Goal: Transaction & Acquisition: Purchase product/service

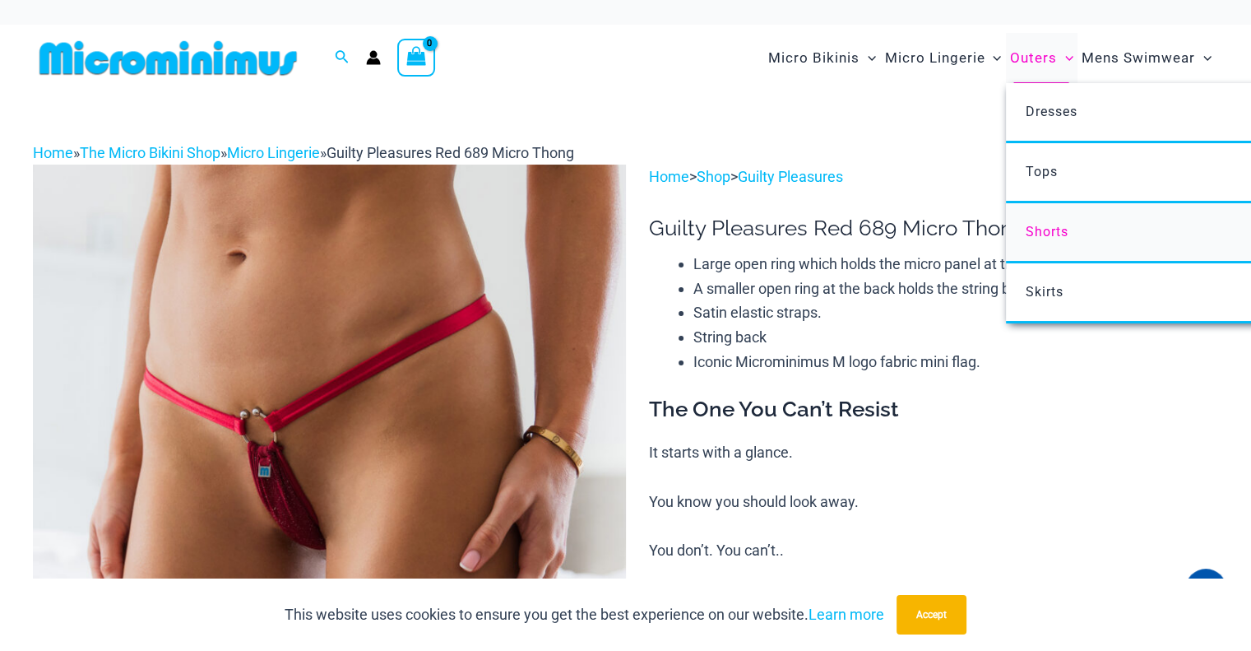
click at [1053, 237] on span "Shorts" at bounding box center [1046, 232] width 43 height 16
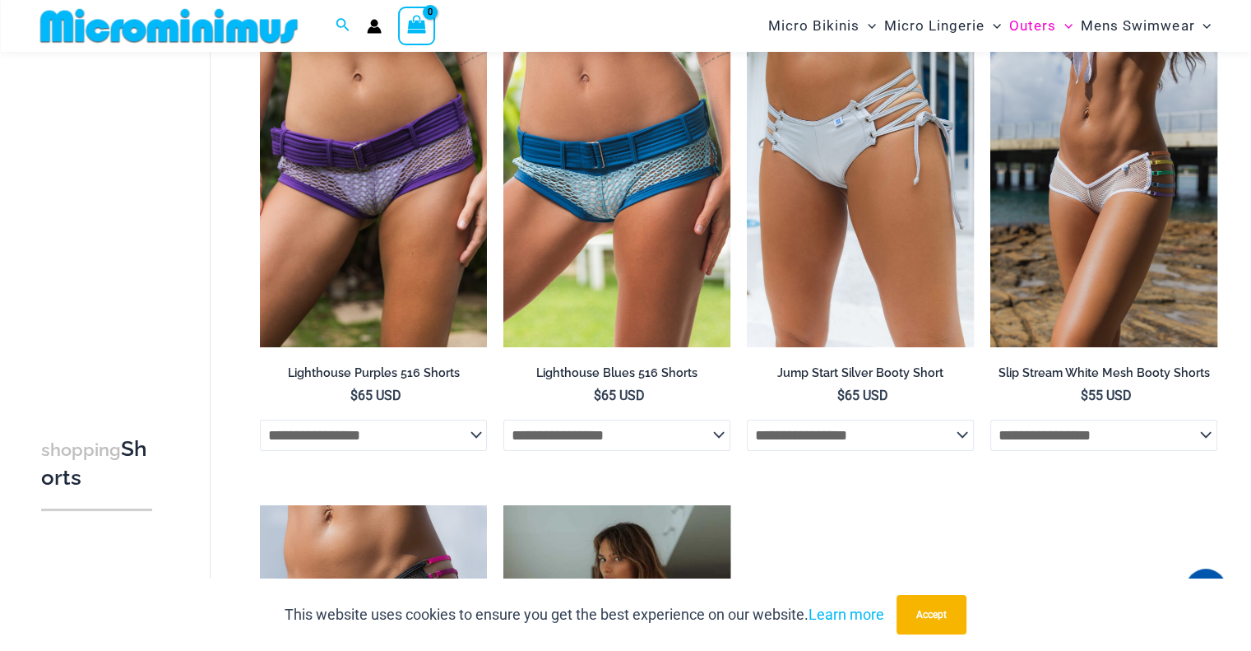
scroll to position [151, 0]
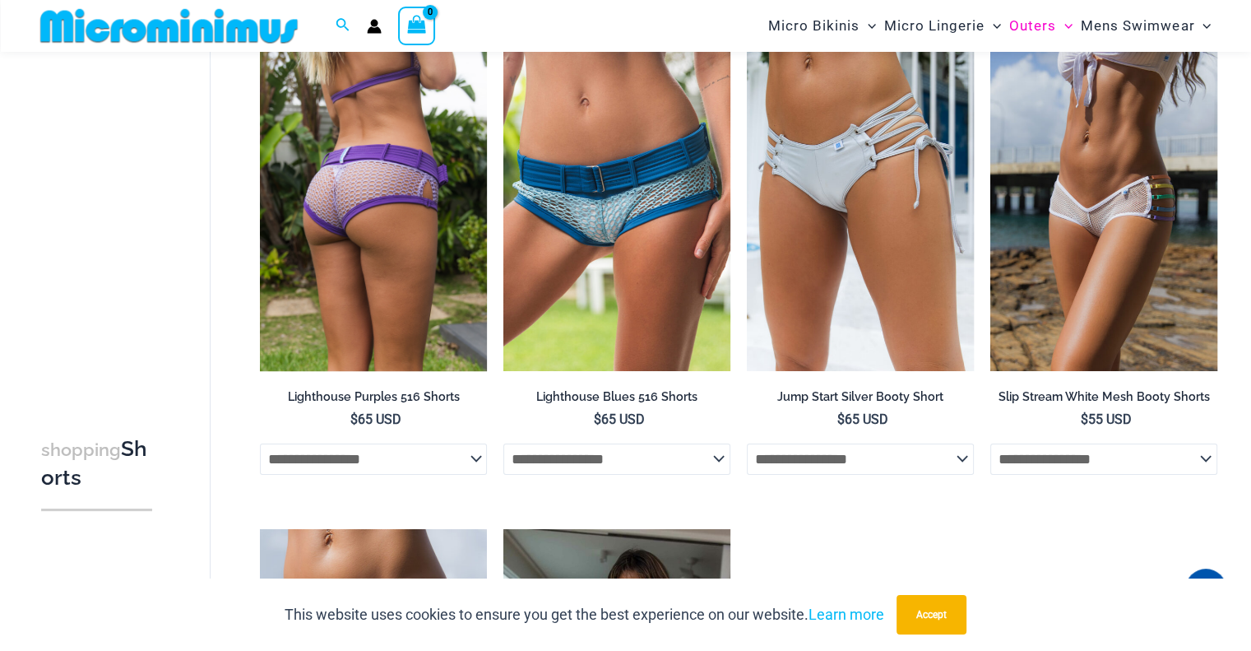
click at [401, 222] on img at bounding box center [373, 200] width 227 height 341
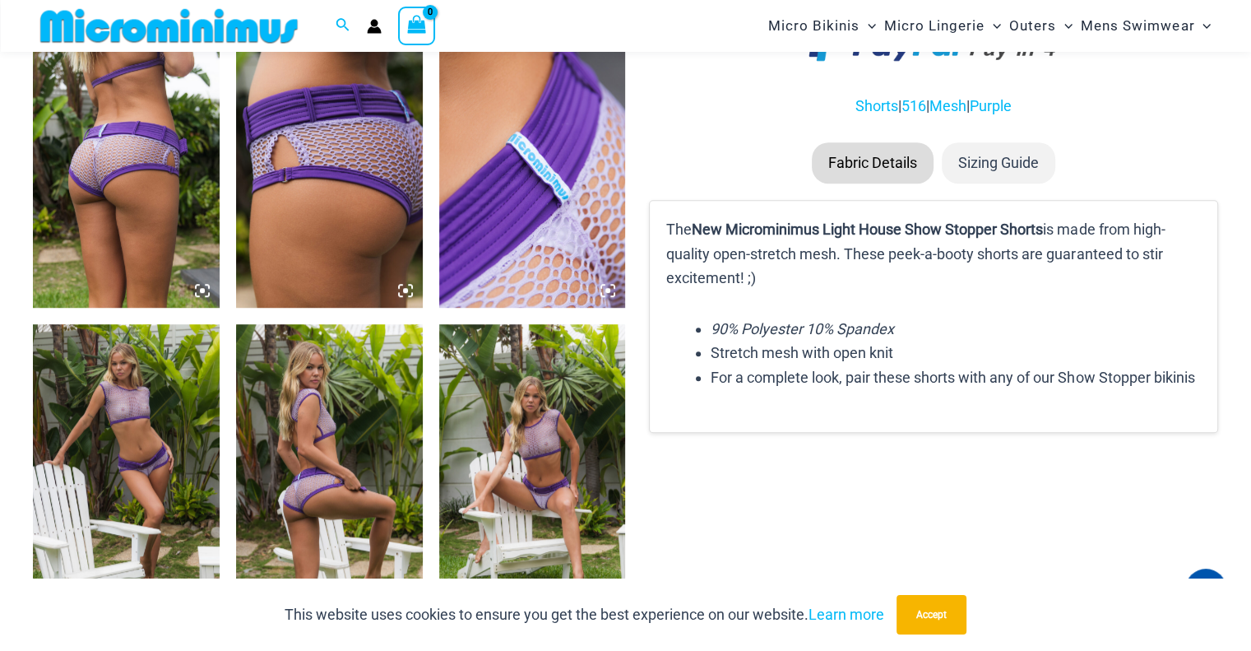
scroll to position [1055, 0]
